Goal: Information Seeking & Learning: Learn about a topic

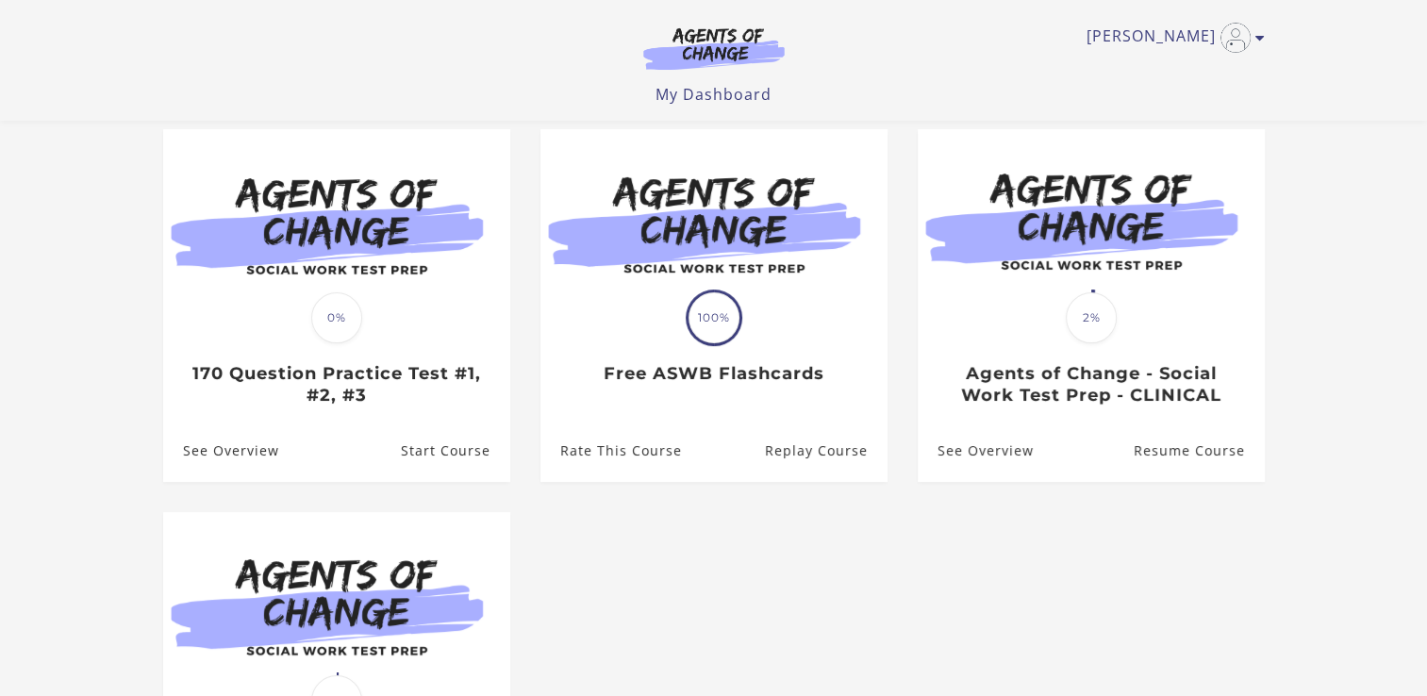
scroll to position [157, 0]
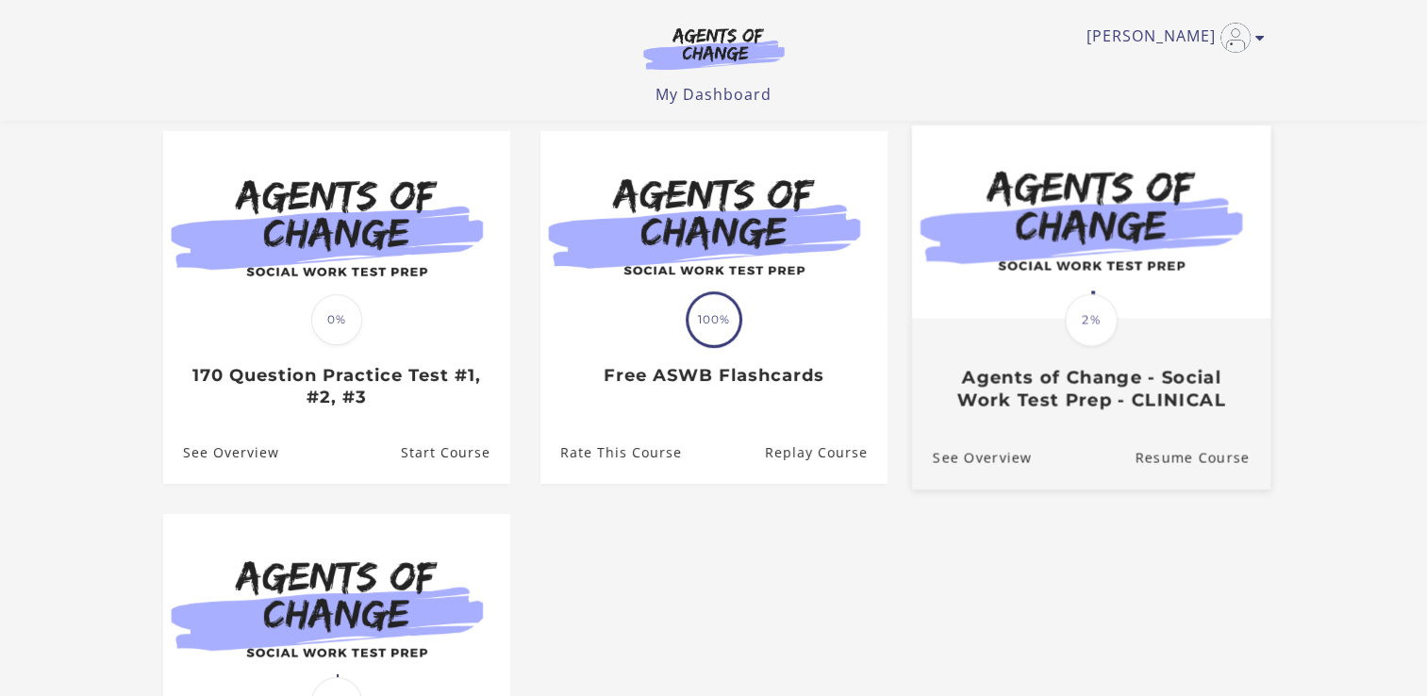
click at [1075, 266] on img at bounding box center [1090, 221] width 358 height 193
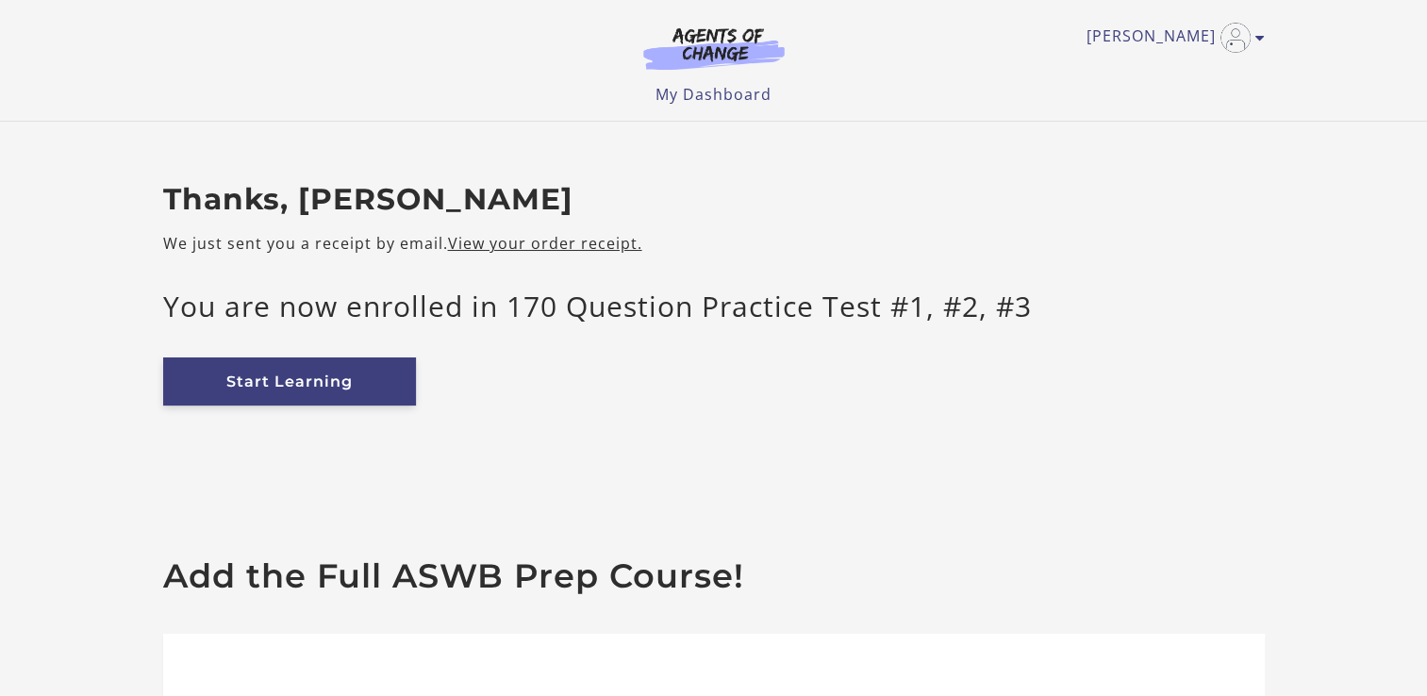
click at [324, 391] on link "Start Learning" at bounding box center [289, 382] width 253 height 48
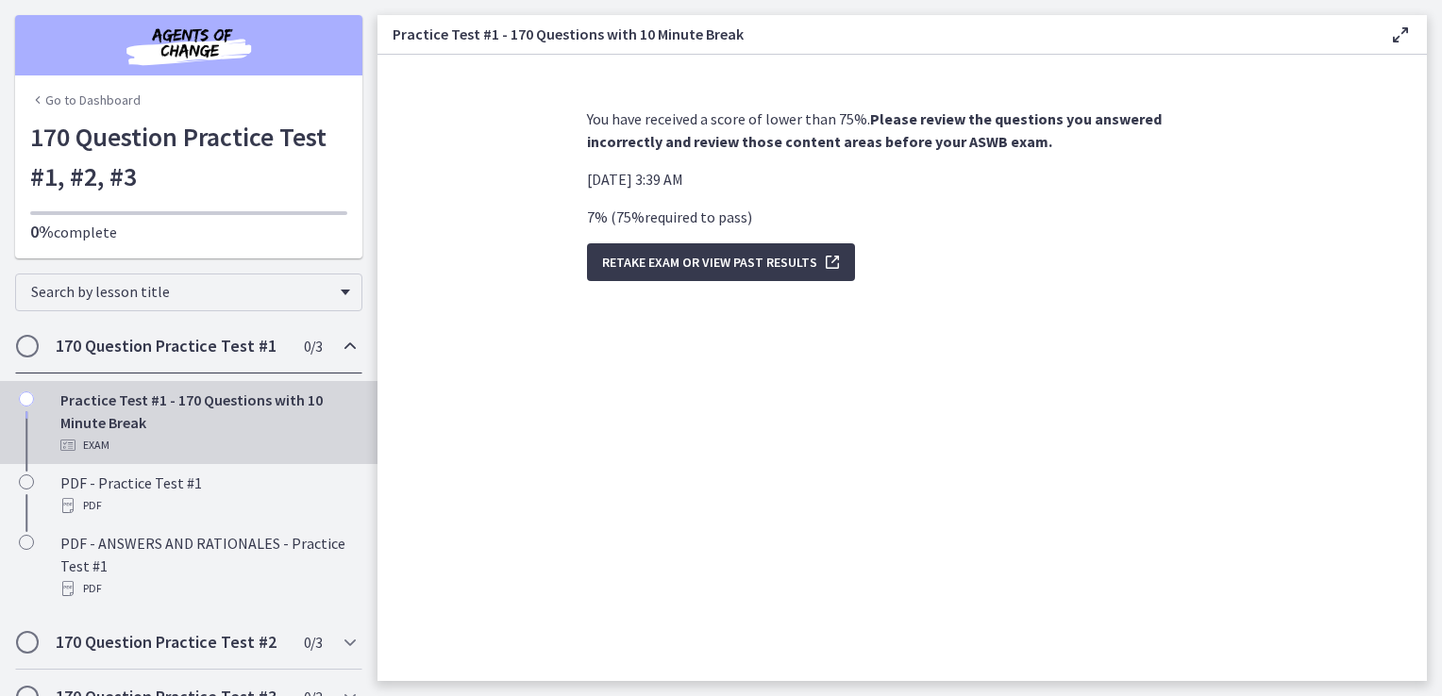
click at [175, 421] on div "Practice Test #1 - 170 Questions with 10 Minute Break Exam" at bounding box center [207, 423] width 294 height 68
click at [695, 263] on span "Retake Exam OR View Past Results" at bounding box center [709, 262] width 215 height 23
